Goal: Transaction & Acquisition: Purchase product/service

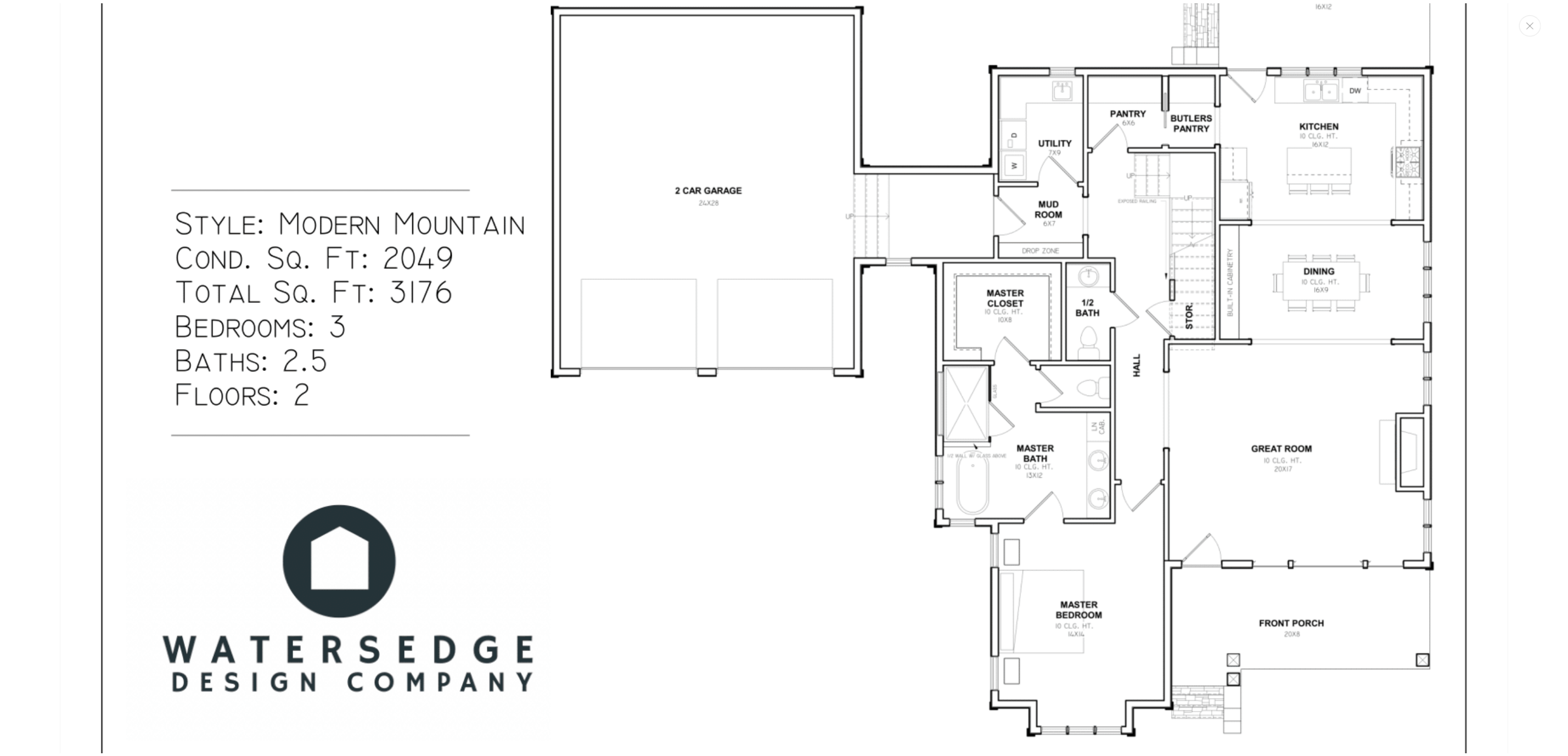
scroll to position [2964, 0]
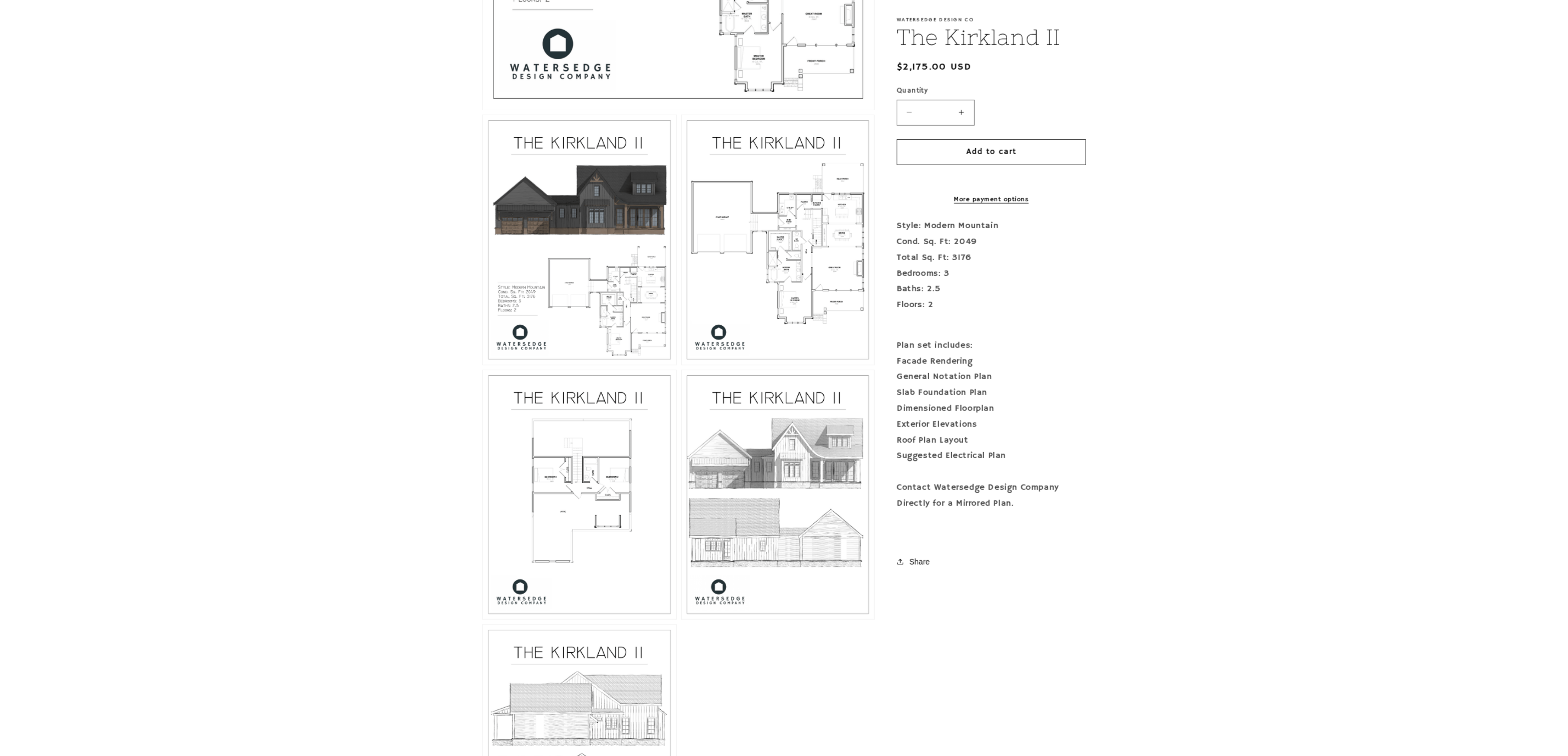
click at [681, 364] on button "Open media 3 in modal" at bounding box center [681, 364] width 0 height 0
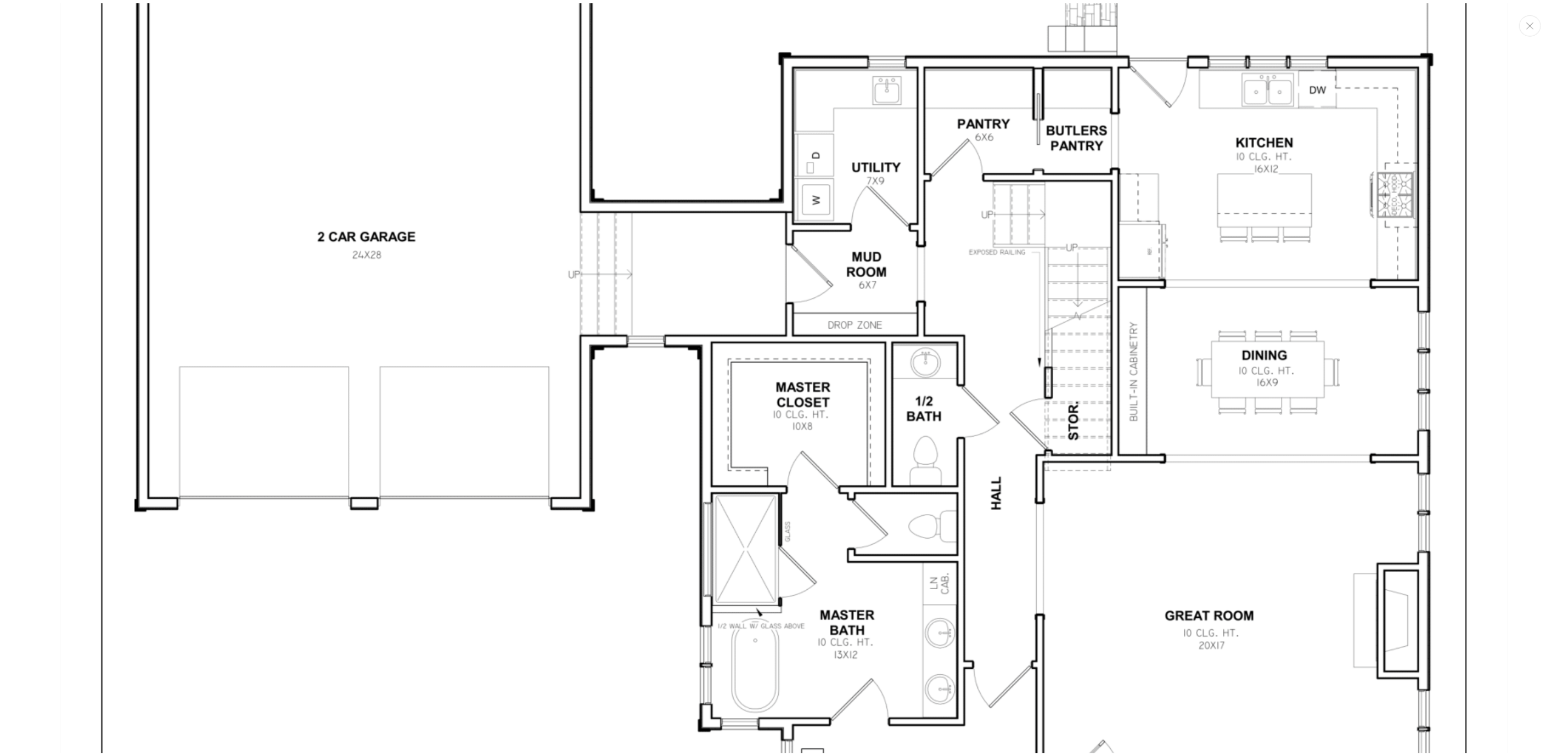
scroll to position [4510, 0]
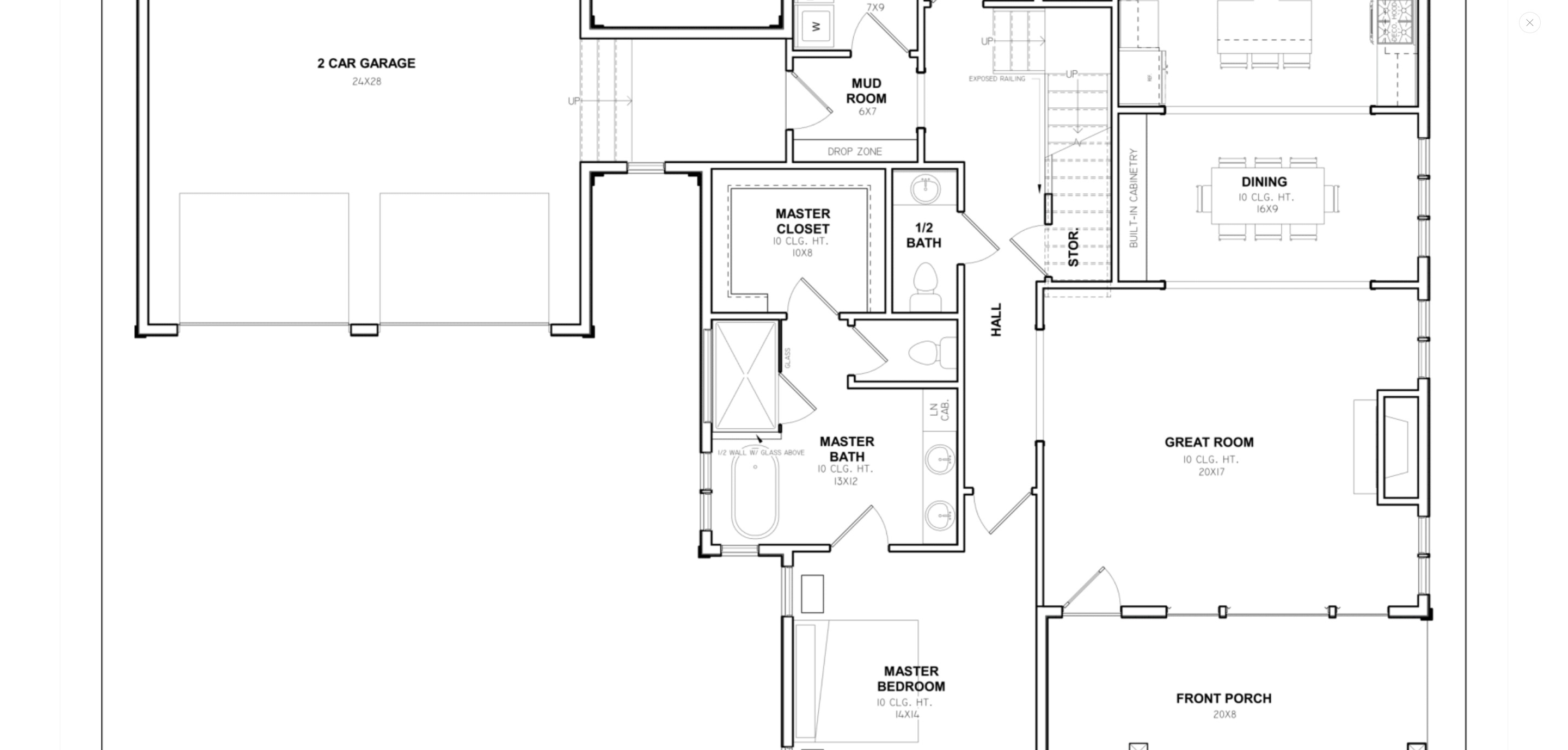
click at [925, 201] on img "Media gallery" at bounding box center [783, 234] width 1448 height 1872
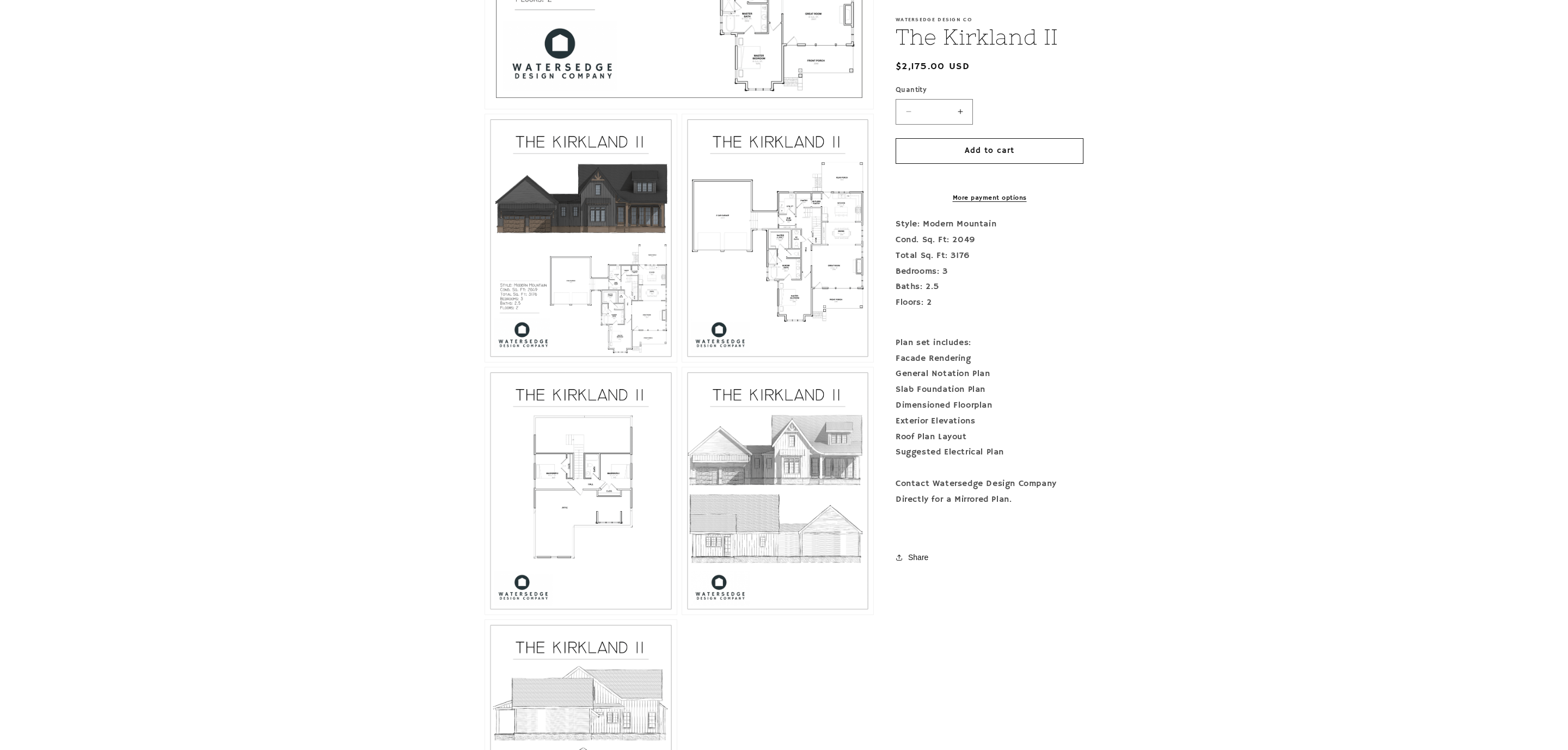
scroll to position [4442, 0]
click at [675, 362] on button "Open media 3 in modal" at bounding box center [675, 362] width 0 height 0
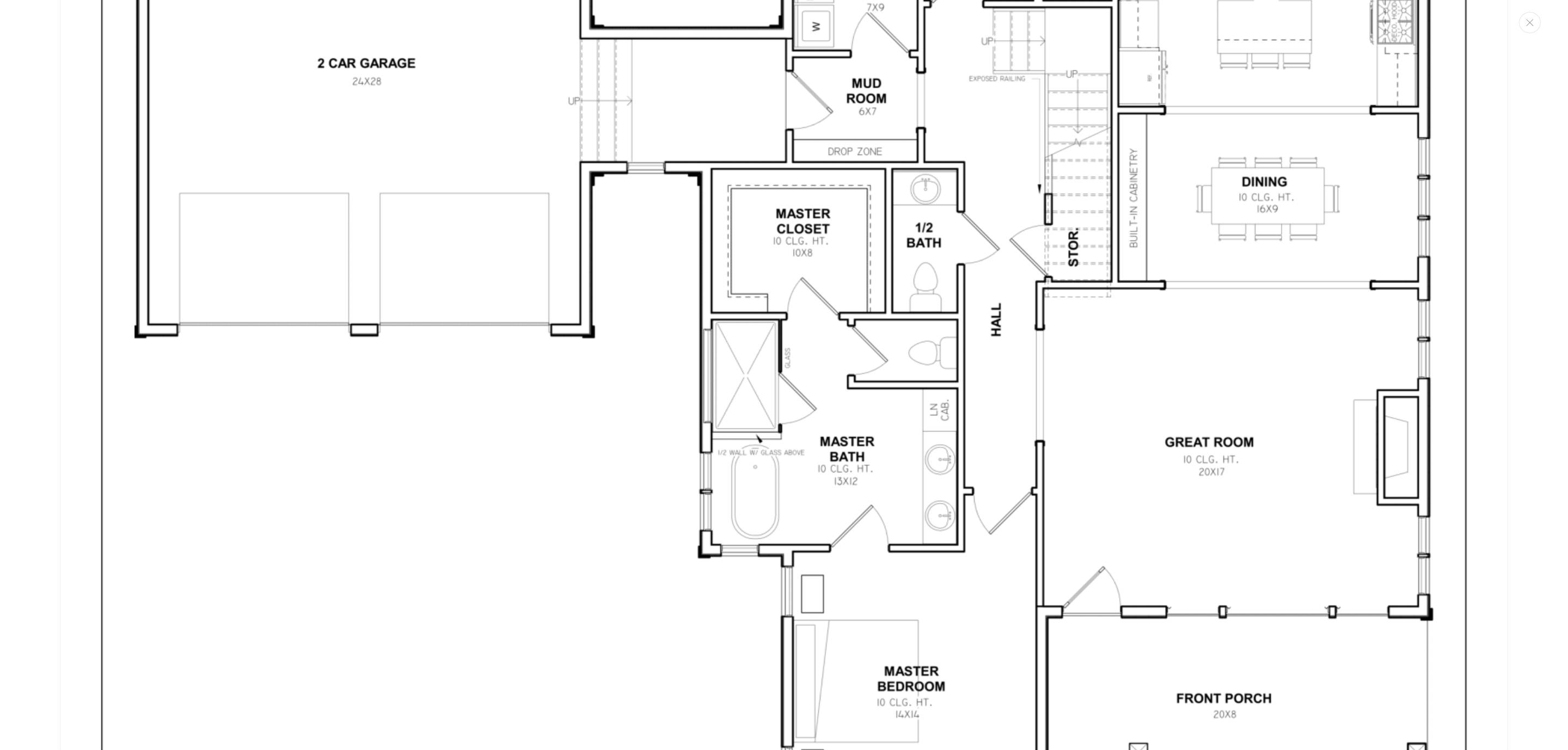
scroll to position [4393, 0]
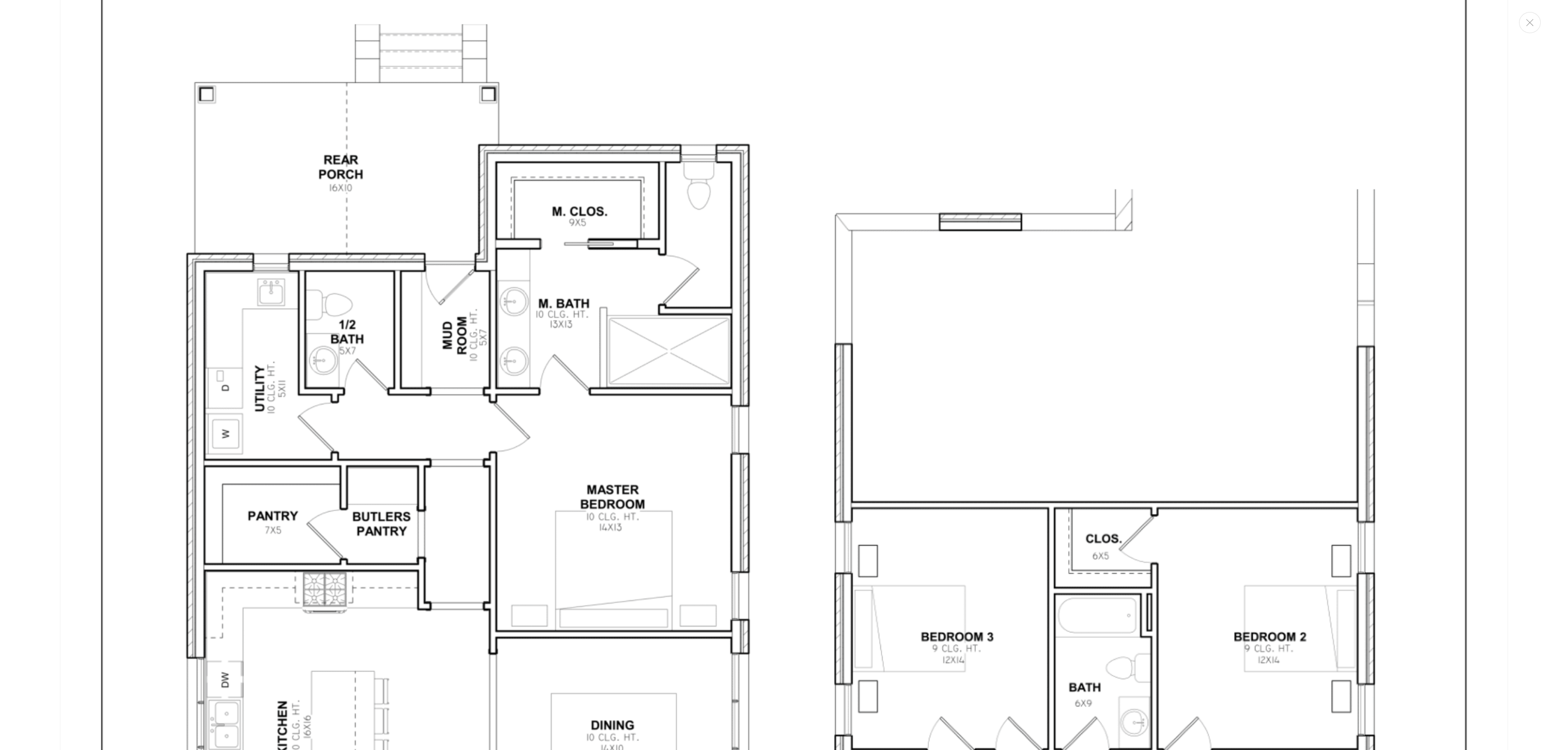
scroll to position [3671, 0]
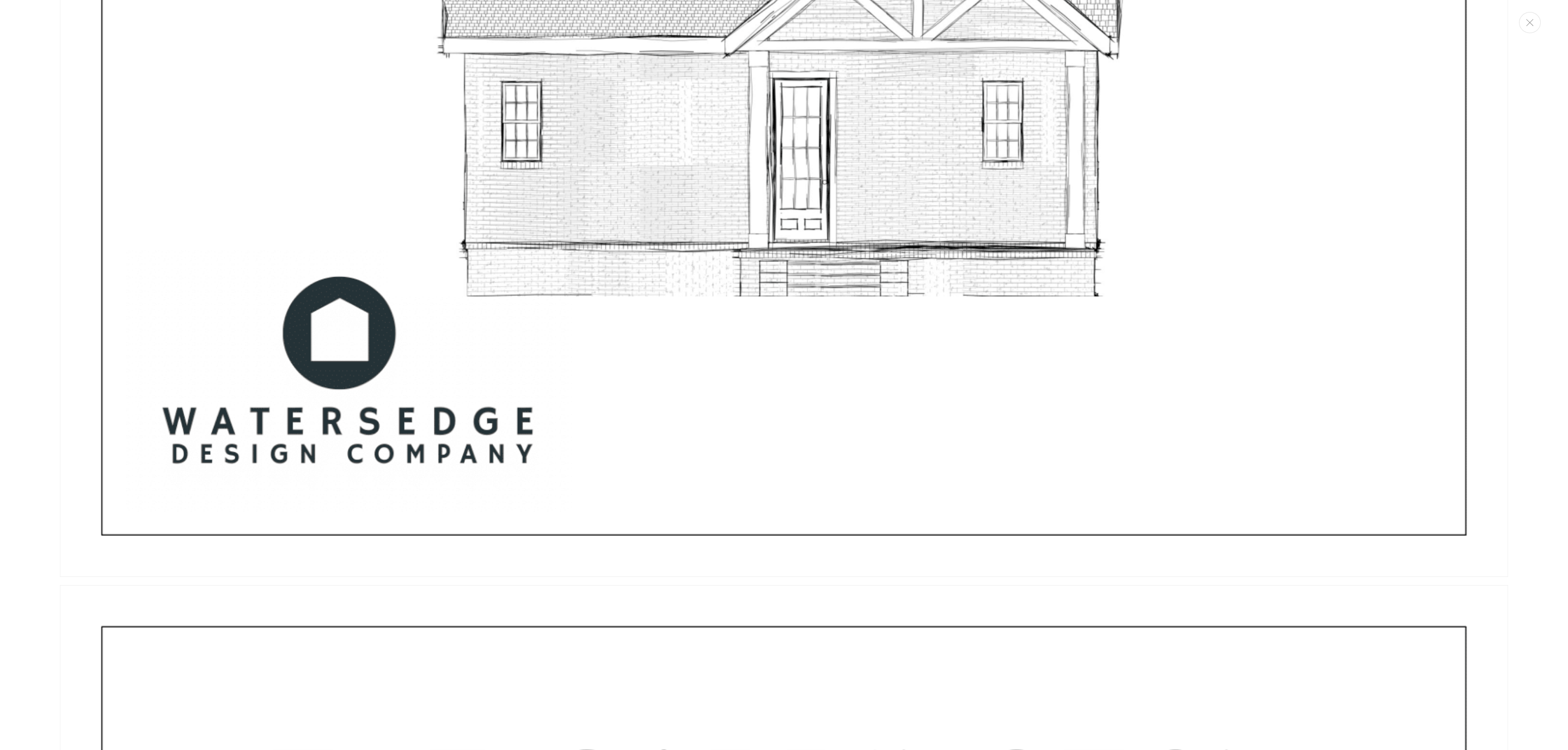
scroll to position [7085, 0]
